Goal: Share content: Share content

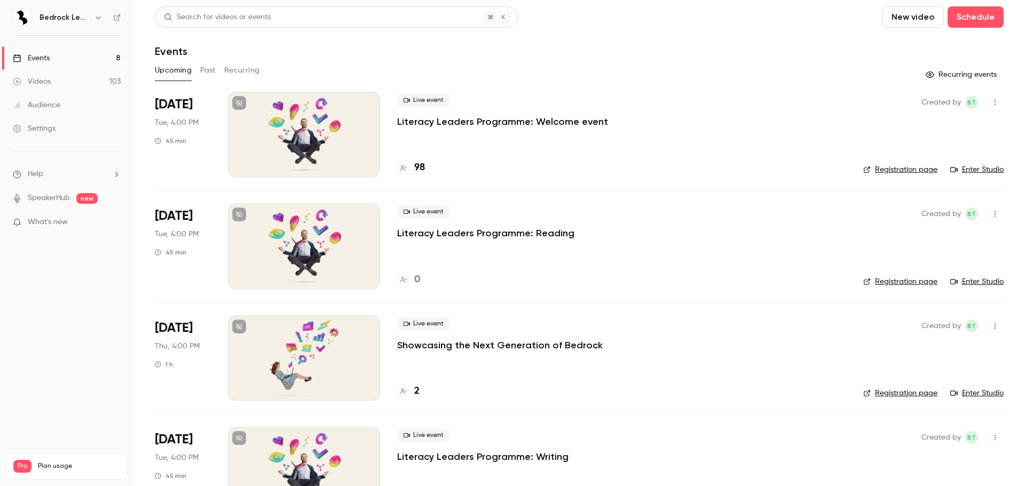
drag, startPoint x: 60, startPoint y: 82, endPoint x: 107, endPoint y: 105, distance: 52.3
click at [60, 82] on link "Videos 103" at bounding box center [66, 81] width 133 height 23
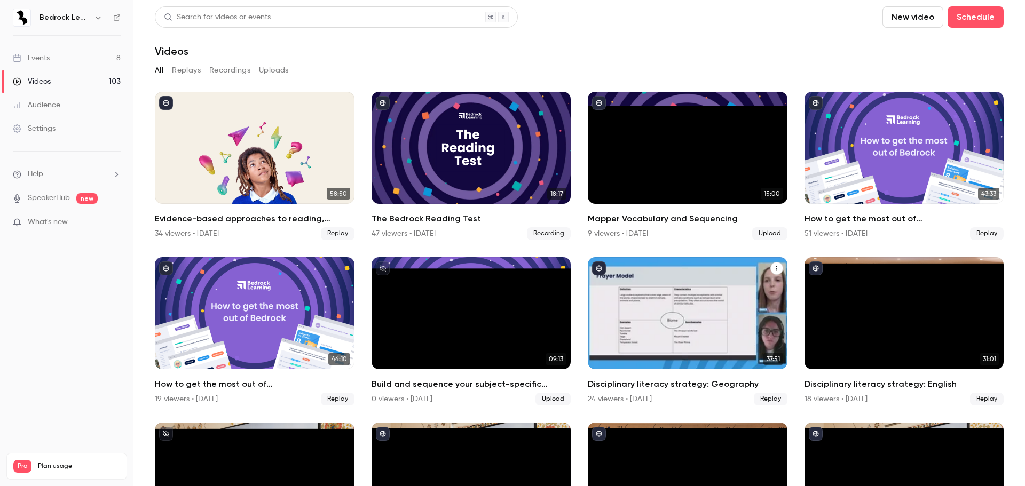
scroll to position [53, 0]
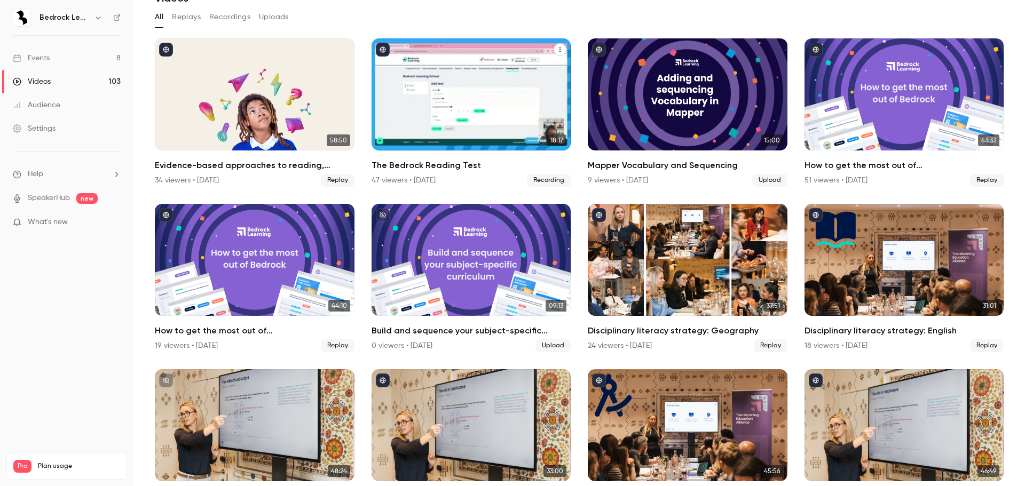
click at [495, 116] on div "The Bedrock Reading Test" at bounding box center [472, 94] width 200 height 112
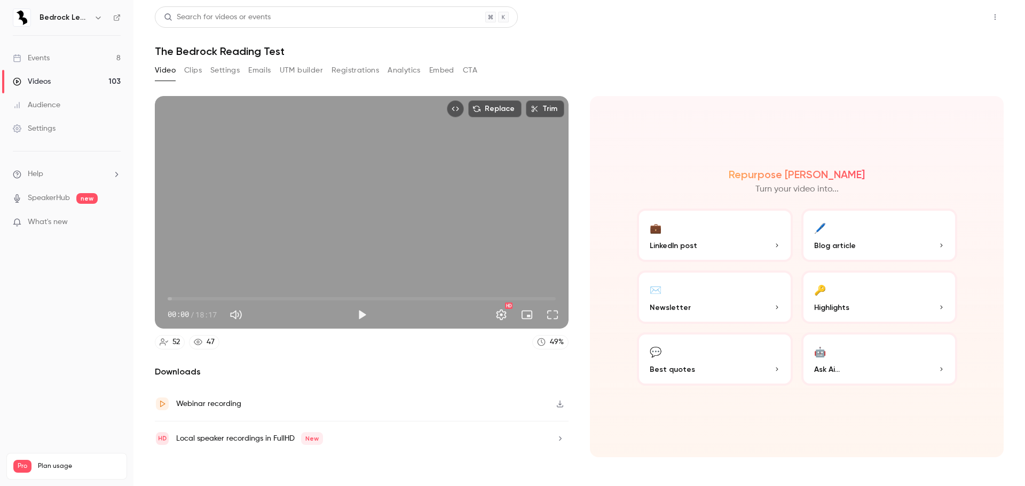
click at [944, 13] on button "Share" at bounding box center [957, 16] width 42 height 21
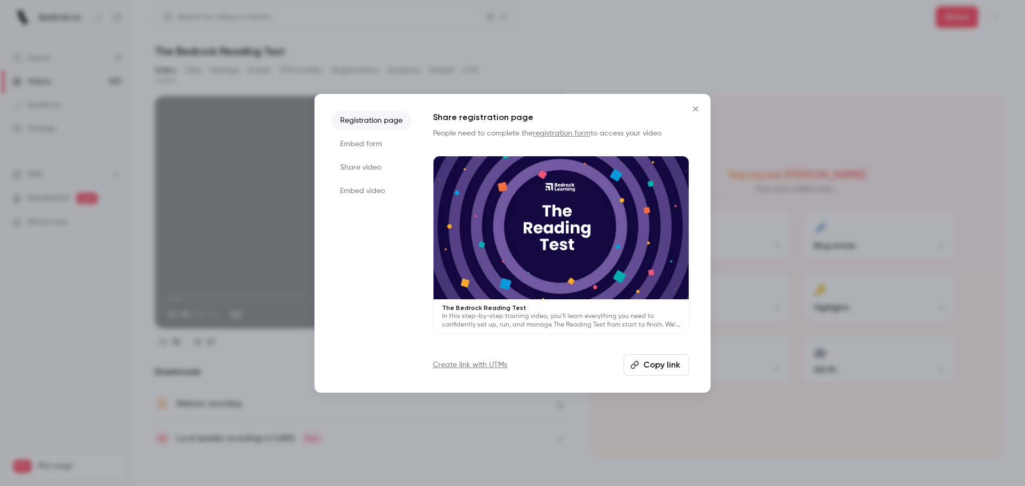
click at [660, 373] on button "Copy link" at bounding box center [657, 365] width 66 height 21
